Goal: Task Accomplishment & Management: Use online tool/utility

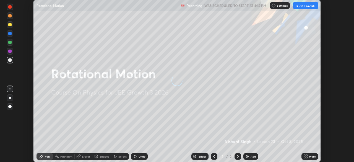
scroll to position [162, 354]
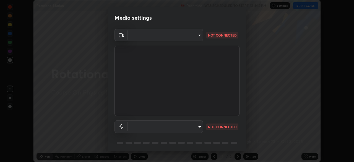
type input "fd1e0e9fb6796a04ad4a99ead98f311cbd7020853df89eb6f401102021a4f159"
type input "b612012e801c523480698107259997d677773da062d6dba02671c82ecfc2f73f"
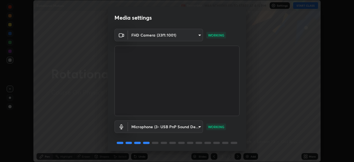
scroll to position [20, 0]
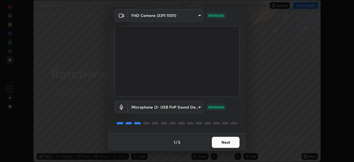
click at [229, 142] on button "Next" at bounding box center [226, 142] width 28 height 11
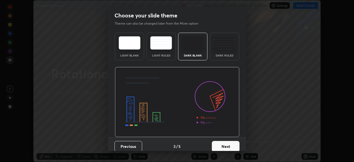
click at [229, 145] on button "Next" at bounding box center [226, 146] width 28 height 11
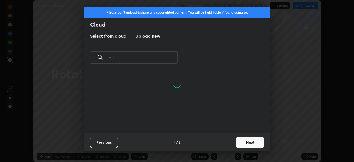
click at [240, 141] on button "Next" at bounding box center [250, 142] width 28 height 11
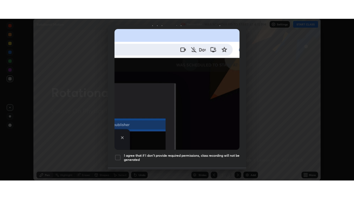
scroll to position [132, 0]
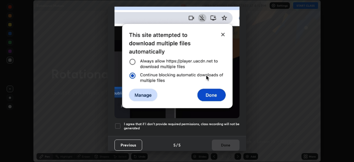
click at [217, 124] on h5 "I agree that if I don't provide required permissions, class recording will not …" at bounding box center [182, 126] width 116 height 9
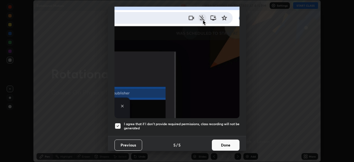
click at [226, 142] on button "Done" at bounding box center [226, 144] width 28 height 11
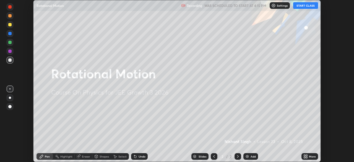
click at [303, 6] on button "START CLASS" at bounding box center [305, 5] width 25 height 7
click at [307, 156] on icon at bounding box center [306, 156] width 1 height 1
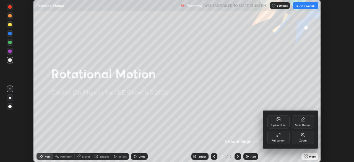
click at [277, 139] on div "Full screen" at bounding box center [278, 140] width 14 height 3
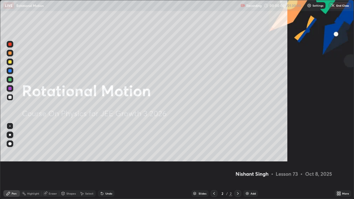
scroll to position [199, 354]
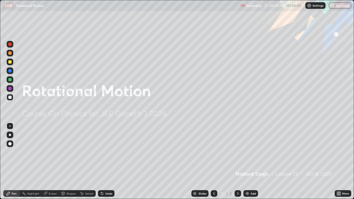
click at [250, 161] on div "Add" at bounding box center [250, 193] width 15 height 7
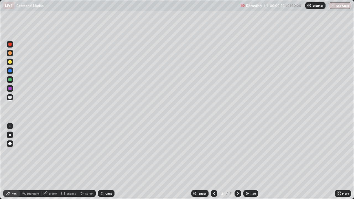
click at [68, 161] on div "Shapes" at bounding box center [68, 193] width 19 height 7
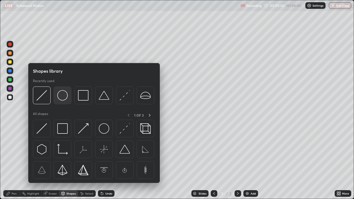
click at [60, 96] on img at bounding box center [62, 95] width 11 height 11
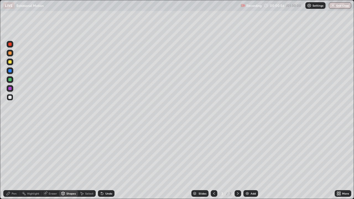
click at [69, 161] on div "Shapes" at bounding box center [70, 193] width 9 height 3
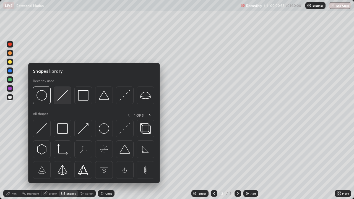
click at [63, 96] on img at bounding box center [62, 95] width 11 height 11
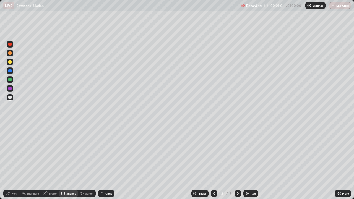
click at [106, 161] on div "Undo" at bounding box center [108, 193] width 7 height 3
click at [105, 161] on div "Undo" at bounding box center [108, 193] width 7 height 3
click at [14, 161] on div "Pen" at bounding box center [14, 193] width 5 height 3
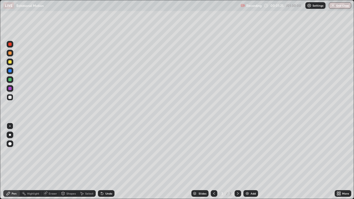
click at [10, 62] on div at bounding box center [9, 61] width 3 height 3
click at [10, 53] on div at bounding box center [9, 52] width 3 height 3
click at [10, 70] on div at bounding box center [9, 70] width 3 height 3
click at [10, 97] on div at bounding box center [9, 97] width 3 height 3
click at [10, 62] on div at bounding box center [9, 61] width 3 height 3
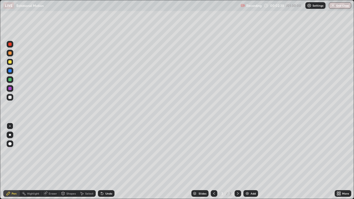
click at [70, 161] on div "Shapes" at bounding box center [70, 193] width 9 height 3
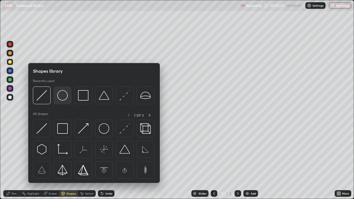
click at [61, 94] on img at bounding box center [62, 95] width 11 height 11
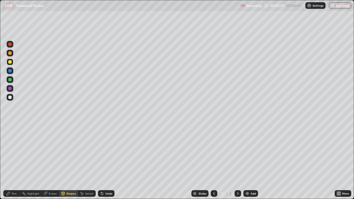
click at [8, 98] on div at bounding box center [9, 97] width 3 height 3
click at [13, 161] on div "Pen" at bounding box center [14, 193] width 5 height 3
click at [10, 98] on div at bounding box center [9, 97] width 3 height 3
click at [9, 45] on div at bounding box center [9, 44] width 3 height 3
click at [11, 98] on div at bounding box center [9, 97] width 3 height 3
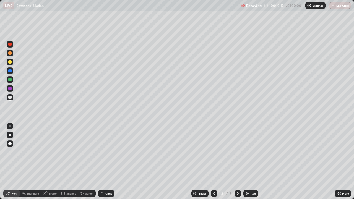
click at [11, 98] on div at bounding box center [9, 97] width 3 height 3
click at [237, 161] on icon at bounding box center [237, 193] width 4 height 4
click at [247, 161] on img at bounding box center [247, 193] width 4 height 4
click at [51, 161] on div "Eraser" at bounding box center [53, 193] width 8 height 3
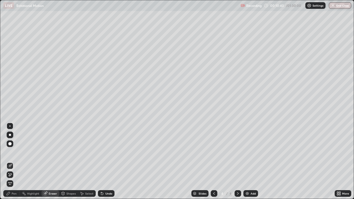
click at [67, 161] on div "Shapes" at bounding box center [70, 193] width 9 height 3
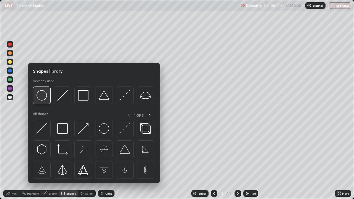
click at [42, 96] on img at bounding box center [41, 95] width 11 height 11
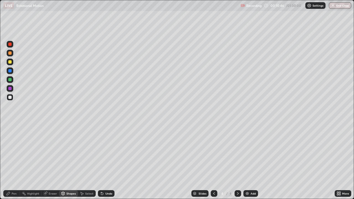
click at [11, 97] on div at bounding box center [9, 97] width 3 height 3
click at [111, 161] on div "Undo" at bounding box center [108, 193] width 7 height 3
click at [13, 161] on div "Pen" at bounding box center [11, 193] width 17 height 7
click at [10, 62] on div at bounding box center [9, 61] width 3 height 3
click at [9, 53] on div at bounding box center [9, 52] width 3 height 3
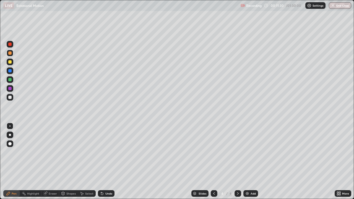
click at [9, 44] on div at bounding box center [9, 44] width 3 height 3
click at [10, 72] on div at bounding box center [9, 70] width 3 height 3
click at [108, 161] on div "Undo" at bounding box center [106, 193] width 17 height 7
click at [11, 79] on div at bounding box center [9, 79] width 3 height 3
click at [11, 97] on div at bounding box center [9, 97] width 3 height 3
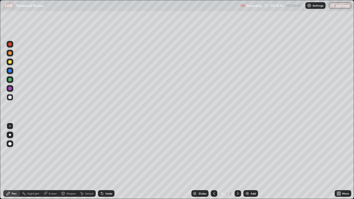
click at [237, 161] on icon at bounding box center [237, 193] width 4 height 4
click at [248, 161] on img at bounding box center [247, 193] width 4 height 4
click at [70, 161] on div "Shapes" at bounding box center [70, 193] width 9 height 3
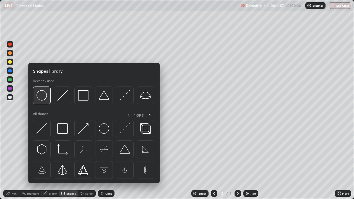
click at [44, 97] on img at bounding box center [41, 95] width 11 height 11
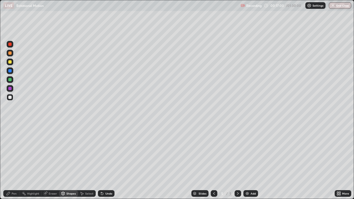
click at [11, 53] on div at bounding box center [9, 52] width 3 height 3
click at [68, 161] on div "Shapes" at bounding box center [70, 193] width 9 height 3
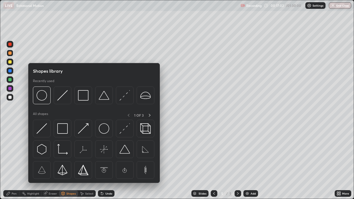
click at [12, 161] on div "Pen" at bounding box center [11, 193] width 17 height 7
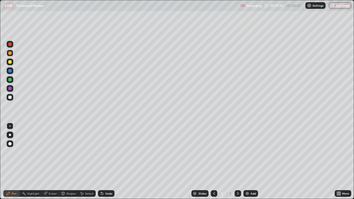
click at [12, 143] on div at bounding box center [10, 143] width 7 height 7
click at [72, 161] on div "Shapes" at bounding box center [70, 193] width 9 height 3
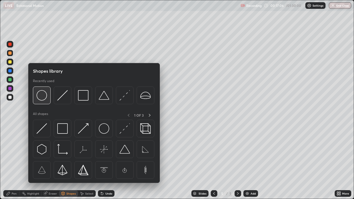
click at [48, 99] on div at bounding box center [42, 96] width 18 height 18
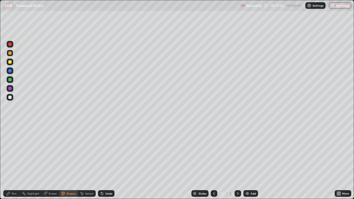
click at [14, 161] on div "Pen" at bounding box center [14, 193] width 5 height 3
click at [10, 126] on div at bounding box center [9, 125] width 1 height 1
click at [69, 161] on div "Shapes" at bounding box center [70, 193] width 9 height 3
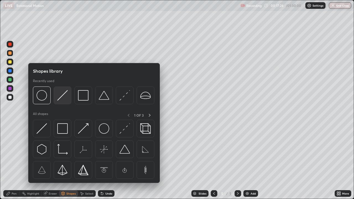
click at [63, 98] on img at bounding box center [62, 95] width 11 height 11
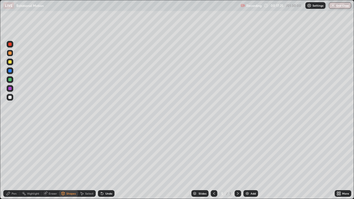
click at [11, 72] on div at bounding box center [9, 70] width 3 height 3
click at [106, 161] on div "Undo" at bounding box center [108, 193] width 7 height 3
click at [16, 161] on div "Pen" at bounding box center [14, 193] width 5 height 3
click at [11, 80] on div at bounding box center [9, 79] width 3 height 3
click at [71, 161] on div "Shapes" at bounding box center [70, 193] width 9 height 3
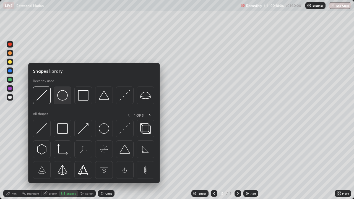
click at [62, 98] on img at bounding box center [62, 95] width 11 height 11
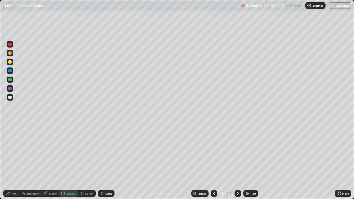
click at [12, 161] on div "Pen" at bounding box center [14, 193] width 5 height 3
click at [11, 70] on div at bounding box center [9, 70] width 3 height 3
click at [12, 53] on div at bounding box center [10, 53] width 7 height 7
click at [11, 43] on div at bounding box center [9, 44] width 3 height 3
click at [71, 161] on div "Shapes" at bounding box center [70, 193] width 9 height 3
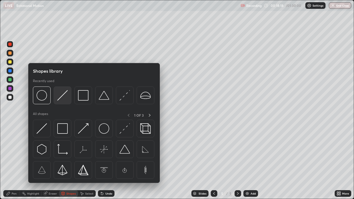
click at [59, 98] on img at bounding box center [62, 95] width 11 height 11
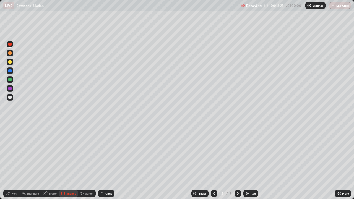
click at [14, 161] on div "Pen" at bounding box center [14, 193] width 5 height 3
click at [11, 99] on div at bounding box center [9, 97] width 3 height 3
click at [11, 71] on div at bounding box center [9, 70] width 3 height 3
click at [11, 97] on div at bounding box center [9, 97] width 3 height 3
click at [237, 161] on icon at bounding box center [237, 193] width 4 height 4
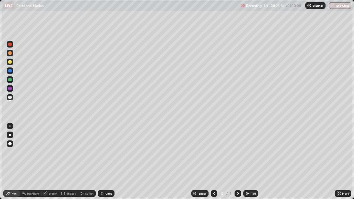
click at [252, 161] on div "Add" at bounding box center [252, 193] width 5 height 3
click at [11, 98] on div at bounding box center [9, 97] width 3 height 3
click at [109, 161] on div "Undo" at bounding box center [106, 193] width 17 height 7
click at [107, 161] on div "Undo" at bounding box center [106, 193] width 17 height 7
click at [109, 161] on div "Undo" at bounding box center [106, 193] width 17 height 7
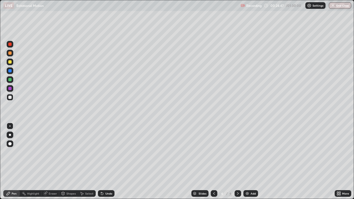
click at [10, 63] on div at bounding box center [9, 61] width 3 height 3
click at [10, 71] on div at bounding box center [9, 70] width 3 height 3
click at [69, 161] on div "Shapes" at bounding box center [70, 193] width 9 height 3
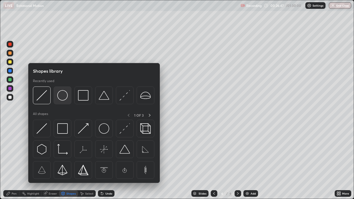
click at [62, 95] on img at bounding box center [62, 95] width 11 height 11
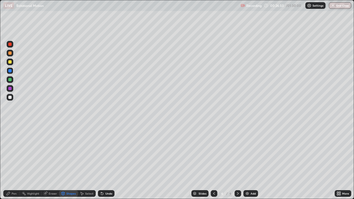
click at [106, 161] on div "Undo" at bounding box center [106, 193] width 17 height 7
click at [12, 161] on div "Pen" at bounding box center [14, 193] width 5 height 3
click at [9, 98] on div at bounding box center [9, 97] width 3 height 3
click at [9, 63] on div at bounding box center [9, 61] width 3 height 3
click at [9, 45] on div at bounding box center [9, 44] width 3 height 3
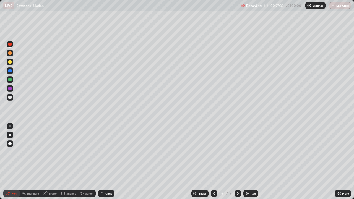
click at [53, 161] on div "Eraser" at bounding box center [50, 193] width 18 height 7
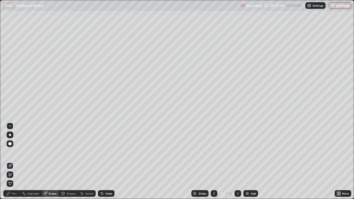
click at [69, 161] on div "Shapes" at bounding box center [68, 193] width 19 height 7
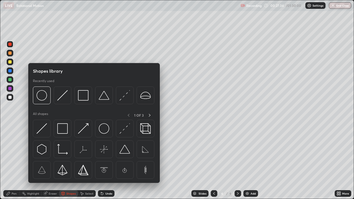
click at [10, 97] on div at bounding box center [9, 97] width 3 height 3
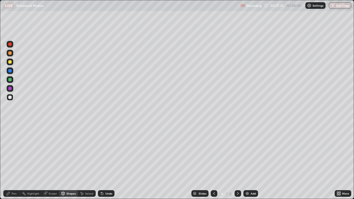
click at [70, 161] on div "Shapes" at bounding box center [70, 193] width 9 height 3
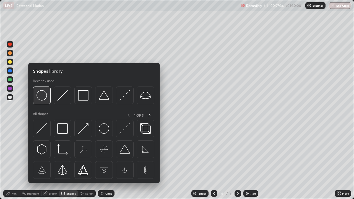
click at [45, 96] on img at bounding box center [41, 95] width 11 height 11
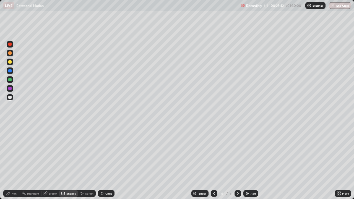
click at [11, 71] on div at bounding box center [9, 70] width 3 height 3
click at [11, 161] on div "Pen" at bounding box center [11, 193] width 17 height 7
click at [11, 53] on div at bounding box center [9, 52] width 3 height 3
click at [107, 161] on div "Undo" at bounding box center [108, 193] width 7 height 3
click at [108, 161] on div "Undo" at bounding box center [106, 193] width 17 height 7
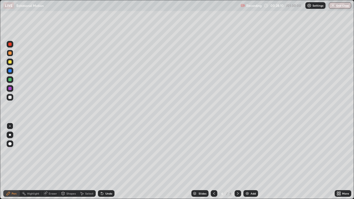
click at [108, 161] on div "Undo" at bounding box center [108, 193] width 7 height 3
click at [108, 161] on div "Undo" at bounding box center [106, 193] width 17 height 7
click at [110, 161] on div "Undo" at bounding box center [106, 193] width 17 height 7
click at [109, 161] on div "Undo" at bounding box center [106, 193] width 17 height 7
click at [9, 79] on div at bounding box center [9, 79] width 3 height 3
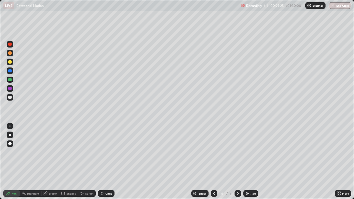
click at [11, 44] on div at bounding box center [9, 44] width 3 height 3
click at [11, 98] on div at bounding box center [9, 97] width 3 height 3
click at [11, 87] on div at bounding box center [9, 88] width 3 height 3
click at [10, 98] on div at bounding box center [9, 97] width 3 height 3
click at [237, 161] on icon at bounding box center [237, 193] width 4 height 4
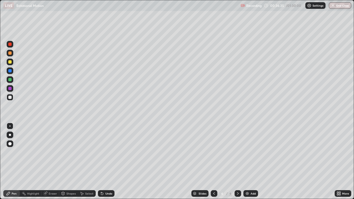
click at [237, 161] on icon at bounding box center [237, 193] width 4 height 4
click at [250, 161] on div "Add" at bounding box center [252, 193] width 5 height 3
click at [67, 161] on div "Shapes" at bounding box center [70, 193] width 9 height 3
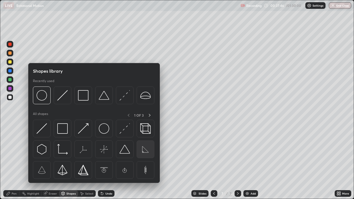
click at [144, 151] on img at bounding box center [145, 149] width 11 height 11
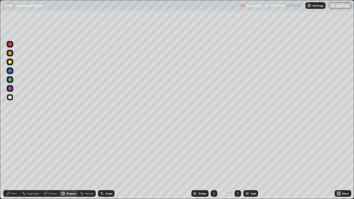
click at [71, 161] on div "Shapes" at bounding box center [70, 193] width 9 height 3
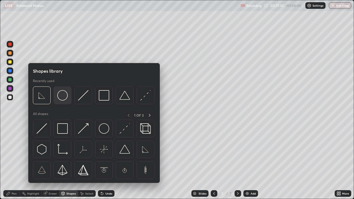
click at [62, 95] on img at bounding box center [62, 95] width 11 height 11
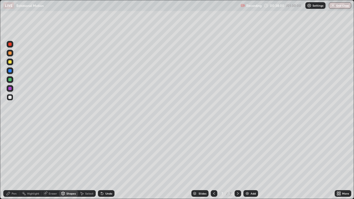
click at [105, 161] on div "Undo" at bounding box center [106, 193] width 17 height 7
click at [107, 161] on div "Undo" at bounding box center [106, 193] width 17 height 7
click at [11, 161] on div "Pen" at bounding box center [11, 193] width 17 height 7
click at [11, 98] on div at bounding box center [9, 97] width 3 height 3
click at [10, 62] on div at bounding box center [9, 61] width 3 height 3
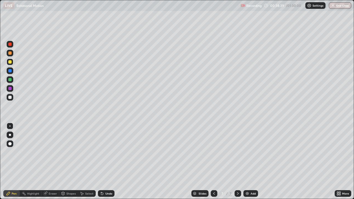
click at [11, 72] on div at bounding box center [9, 70] width 3 height 3
click at [10, 53] on div at bounding box center [9, 52] width 3 height 3
click at [9, 88] on div at bounding box center [9, 88] width 3 height 3
click at [9, 98] on div at bounding box center [9, 97] width 3 height 3
click at [108, 161] on div "Undo" at bounding box center [106, 193] width 17 height 7
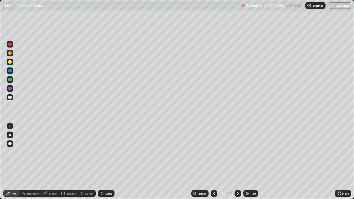
click at [7, 62] on div at bounding box center [10, 62] width 7 height 7
click at [10, 98] on div at bounding box center [9, 97] width 3 height 3
click at [248, 161] on img at bounding box center [247, 193] width 4 height 4
click at [9, 54] on div at bounding box center [9, 52] width 3 height 3
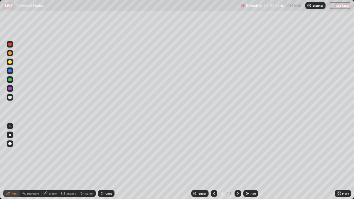
click at [10, 96] on div at bounding box center [9, 97] width 3 height 3
click at [10, 61] on div at bounding box center [9, 61] width 3 height 3
click at [108, 161] on div "Undo" at bounding box center [108, 193] width 7 height 3
click at [106, 161] on div "Undo" at bounding box center [108, 193] width 7 height 3
click at [105, 161] on div "Undo" at bounding box center [108, 193] width 7 height 3
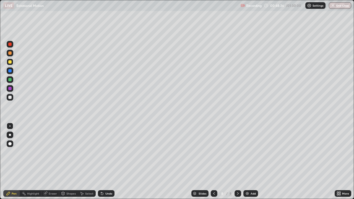
click at [103, 161] on div "Undo" at bounding box center [106, 193] width 17 height 7
click at [11, 98] on div at bounding box center [9, 97] width 3 height 3
click at [10, 98] on div at bounding box center [9, 97] width 3 height 3
click at [237, 161] on icon at bounding box center [238, 193] width 2 height 3
click at [251, 161] on div "Add" at bounding box center [252, 193] width 5 height 3
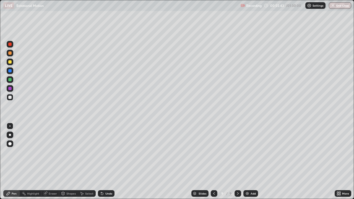
click at [238, 161] on icon at bounding box center [237, 193] width 4 height 4
click at [251, 161] on div "Add" at bounding box center [250, 193] width 15 height 7
click at [9, 54] on div at bounding box center [9, 52] width 3 height 3
click at [108, 161] on div "Undo" at bounding box center [106, 193] width 17 height 7
click at [9, 98] on div at bounding box center [9, 97] width 3 height 3
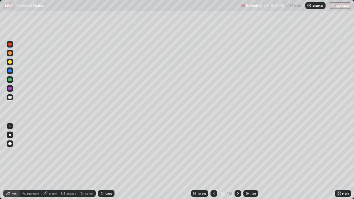
click at [9, 97] on div at bounding box center [9, 97] width 3 height 3
click at [249, 161] on img at bounding box center [247, 193] width 4 height 4
click at [104, 161] on div "Undo" at bounding box center [106, 193] width 17 height 7
click at [105, 161] on div "Undo" at bounding box center [108, 193] width 7 height 3
click at [104, 161] on div "Undo" at bounding box center [106, 193] width 17 height 7
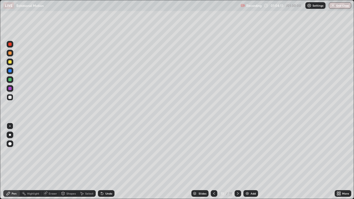
click at [9, 97] on div at bounding box center [9, 97] width 3 height 3
click at [70, 161] on div "Shapes" at bounding box center [70, 193] width 9 height 3
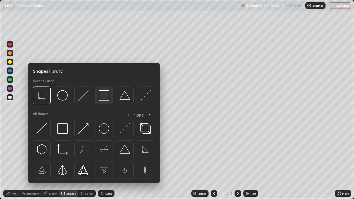
click at [103, 99] on img at bounding box center [104, 95] width 11 height 11
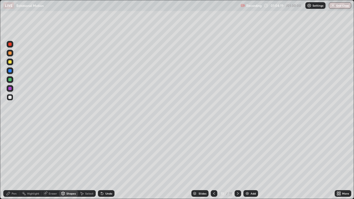
click at [68, 161] on div "Shapes" at bounding box center [70, 193] width 9 height 3
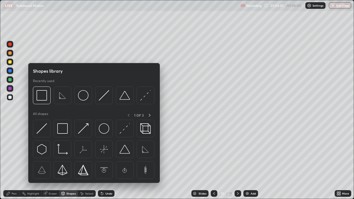
click at [10, 72] on div at bounding box center [9, 70] width 3 height 3
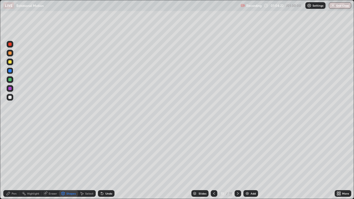
click at [13, 161] on div "Pen" at bounding box center [14, 193] width 5 height 3
click at [10, 62] on div at bounding box center [9, 61] width 3 height 3
click at [11, 53] on div at bounding box center [9, 52] width 3 height 3
click at [11, 81] on div at bounding box center [9, 79] width 3 height 3
click at [11, 53] on div at bounding box center [9, 52] width 3 height 3
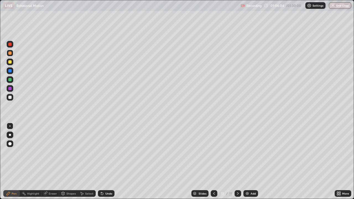
click at [10, 44] on div at bounding box center [9, 44] width 3 height 3
click at [11, 71] on div at bounding box center [9, 70] width 3 height 3
click at [12, 88] on div at bounding box center [10, 88] width 7 height 7
click at [10, 98] on div at bounding box center [9, 97] width 3 height 3
click at [10, 97] on div at bounding box center [9, 97] width 3 height 3
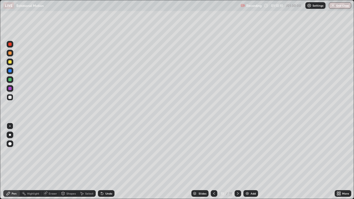
click at [237, 161] on icon at bounding box center [238, 193] width 2 height 3
click at [251, 161] on div "Add" at bounding box center [252, 193] width 5 height 3
click at [71, 161] on div "Shapes" at bounding box center [70, 193] width 9 height 3
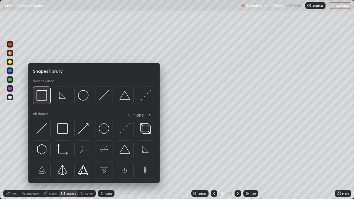
click at [44, 96] on img at bounding box center [41, 95] width 11 height 11
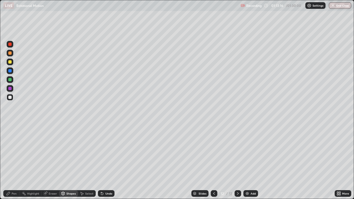
click at [66, 161] on div "Shapes" at bounding box center [68, 193] width 19 height 7
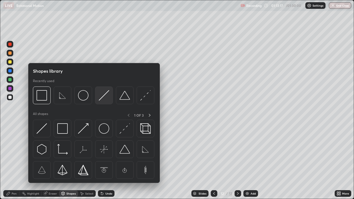
click at [104, 97] on img at bounding box center [104, 95] width 11 height 11
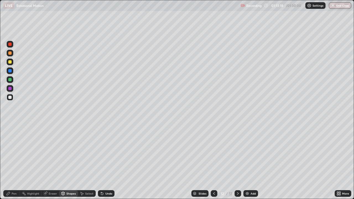
click at [9, 52] on div at bounding box center [9, 52] width 3 height 3
click at [13, 161] on div "Pen" at bounding box center [14, 193] width 5 height 3
click at [10, 79] on div at bounding box center [9, 79] width 3 height 3
click at [10, 53] on div at bounding box center [9, 52] width 3 height 3
click at [11, 98] on div at bounding box center [9, 97] width 3 height 3
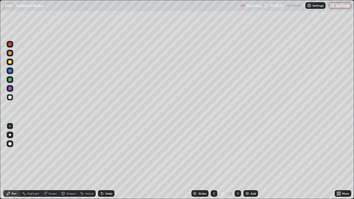
click at [9, 98] on div at bounding box center [9, 97] width 3 height 3
click at [237, 161] on icon at bounding box center [237, 193] width 4 height 4
click at [249, 161] on div "Add" at bounding box center [250, 193] width 15 height 7
click at [69, 161] on div "Shapes" at bounding box center [70, 193] width 9 height 3
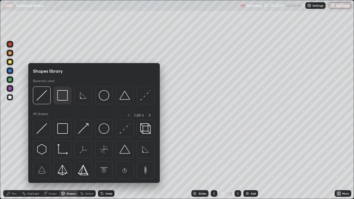
click at [62, 96] on img at bounding box center [62, 95] width 11 height 11
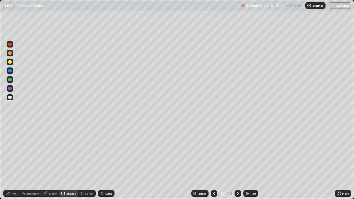
click at [11, 72] on div at bounding box center [9, 70] width 3 height 3
click at [12, 161] on div "Pen" at bounding box center [11, 193] width 17 height 7
click at [9, 53] on div at bounding box center [9, 52] width 3 height 3
click at [10, 46] on div at bounding box center [9, 44] width 3 height 3
click at [11, 97] on div at bounding box center [9, 97] width 3 height 3
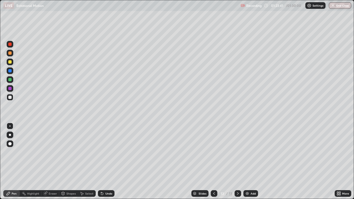
click at [11, 71] on div at bounding box center [9, 70] width 3 height 3
click at [9, 80] on div at bounding box center [9, 79] width 3 height 3
click at [337, 7] on button "End Class" at bounding box center [340, 5] width 22 height 7
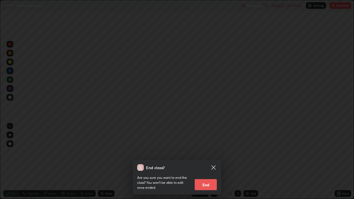
click at [203, 161] on button "End" at bounding box center [206, 184] width 22 height 11
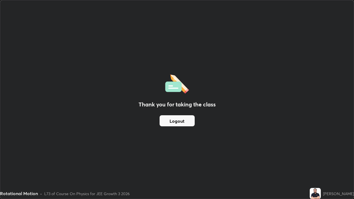
click at [179, 122] on button "Logout" at bounding box center [176, 120] width 35 height 11
